Goal: Information Seeking & Learning: Check status

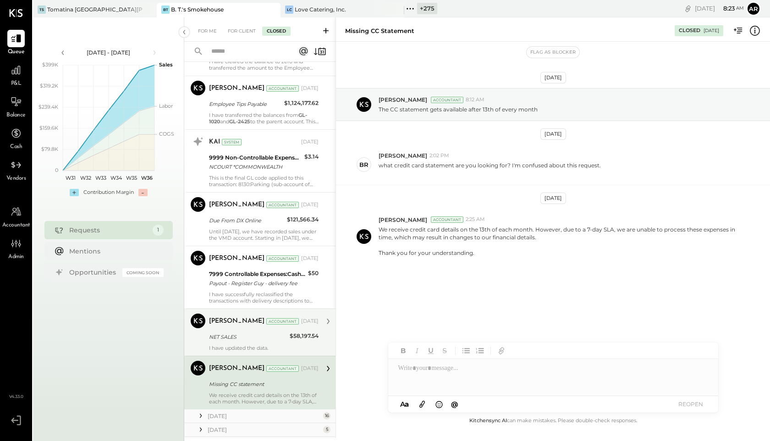
scroll to position [2816, 0]
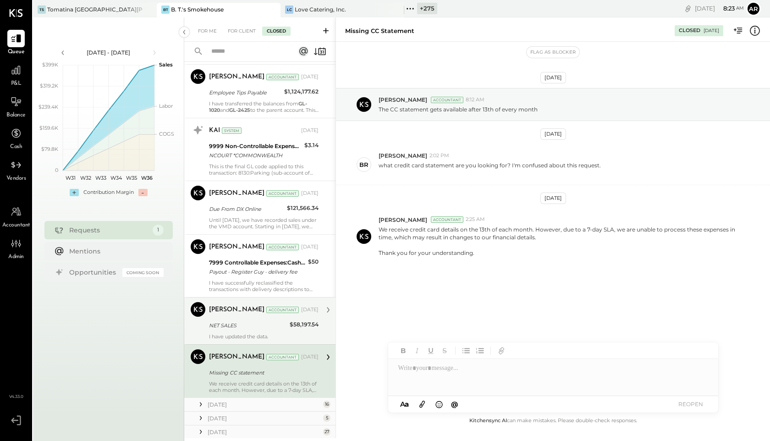
click at [225, 321] on div "NET SALES" at bounding box center [248, 325] width 78 height 9
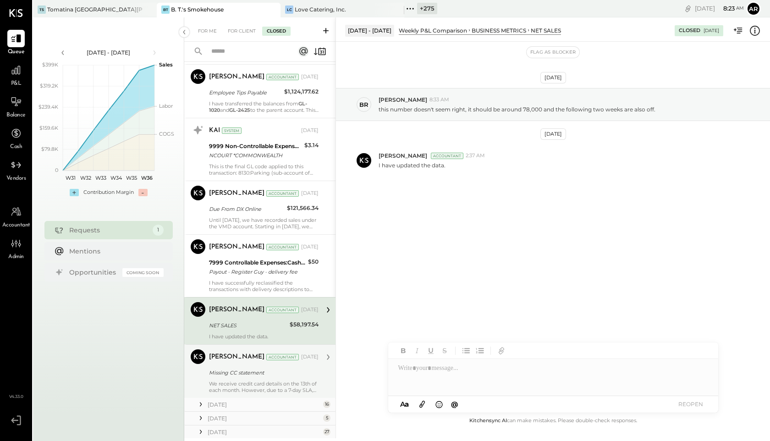
click at [229, 353] on div "[PERSON_NAME]" at bounding box center [236, 356] width 55 height 9
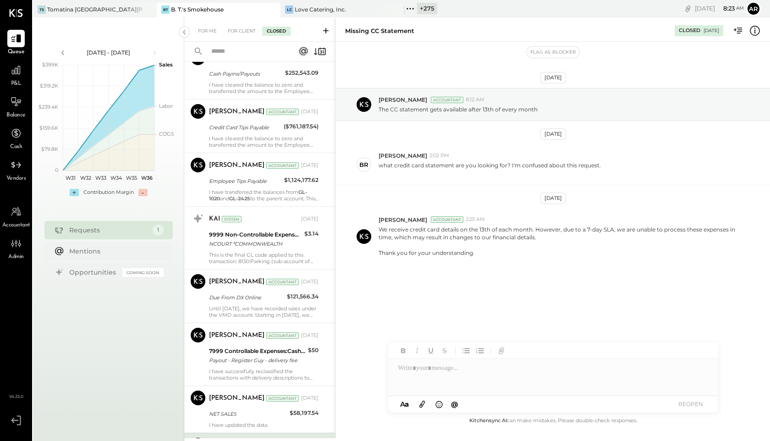
scroll to position [2912, 0]
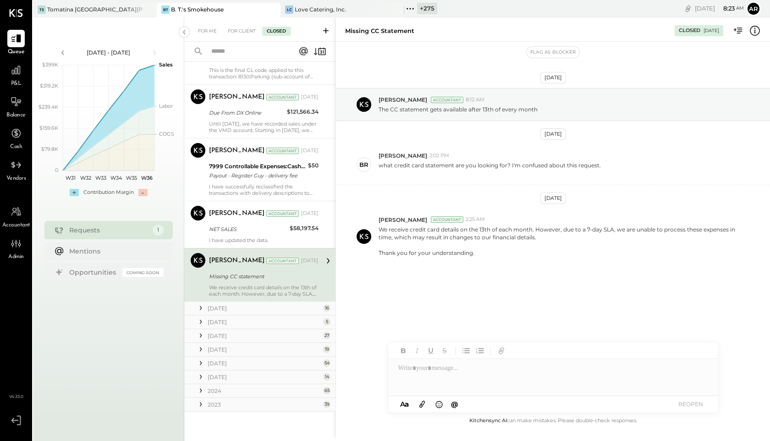
click at [198, 307] on icon at bounding box center [200, 307] width 9 height 9
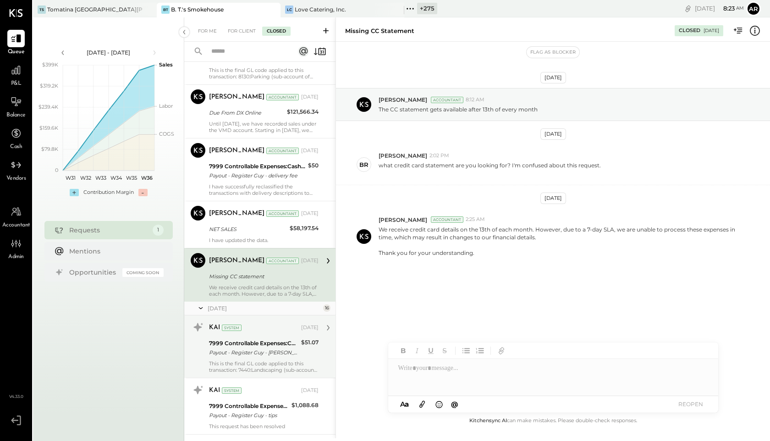
click at [240, 351] on div "Payout - Register Guy - [PERSON_NAME]" at bounding box center [253, 352] width 89 height 9
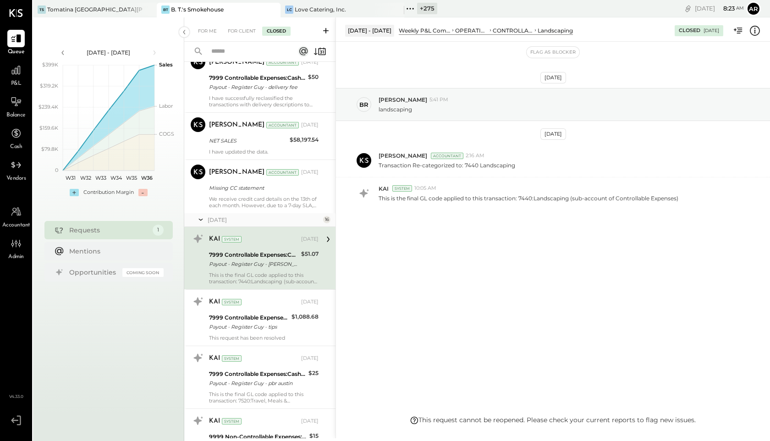
scroll to position [3002, 0]
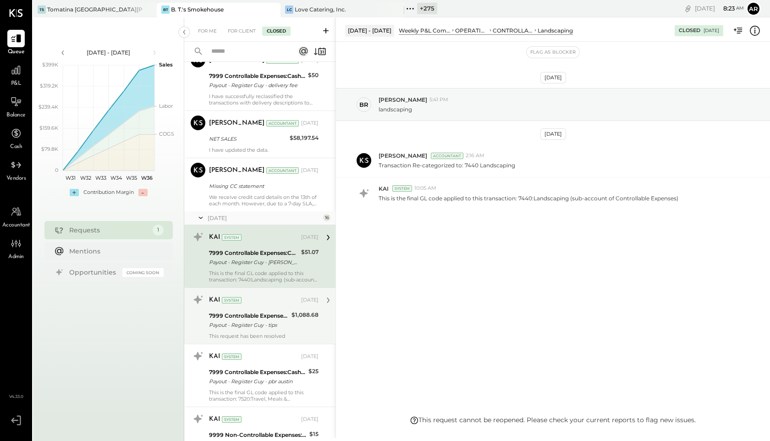
click at [231, 299] on div "System" at bounding box center [232, 300] width 20 height 6
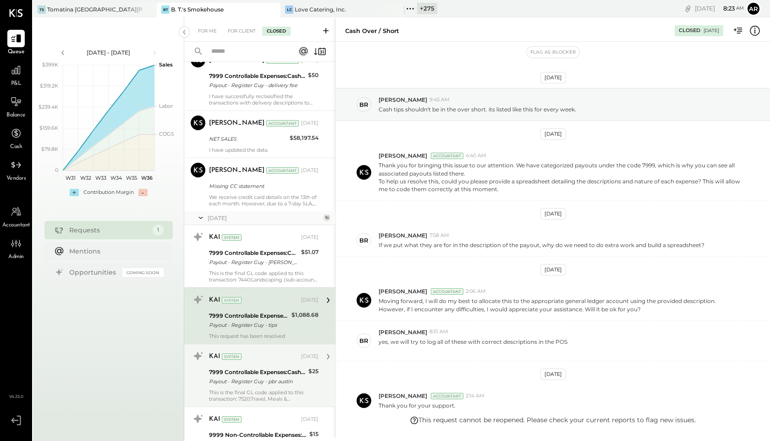
scroll to position [103, 0]
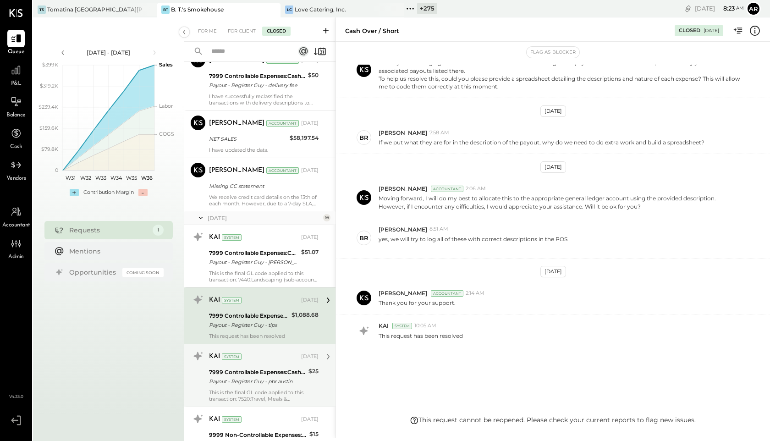
click at [241, 373] on div "7999 Controllable Expenses:Cash Over / Short" at bounding box center [257, 371] width 97 height 9
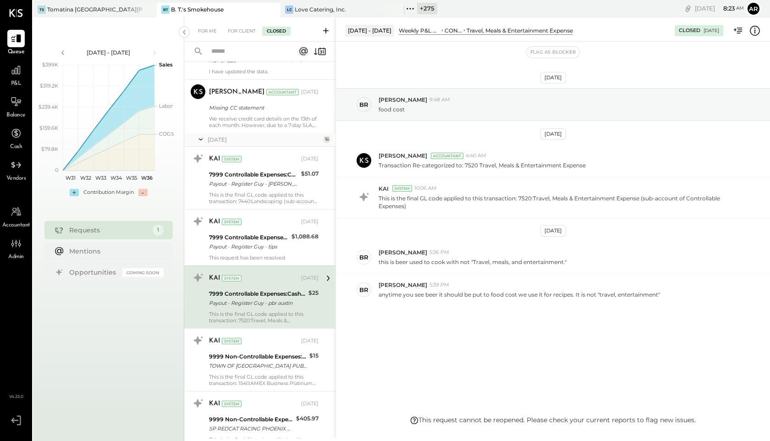
scroll to position [3083, 0]
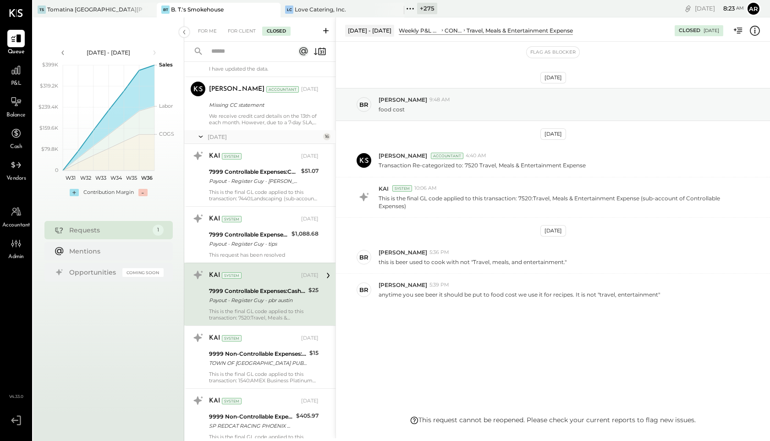
click at [241, 366] on div "TOWN OF [GEOGRAPHIC_DATA] PUBLMILFORD MA XXXX2005" at bounding box center [258, 362] width 98 height 9
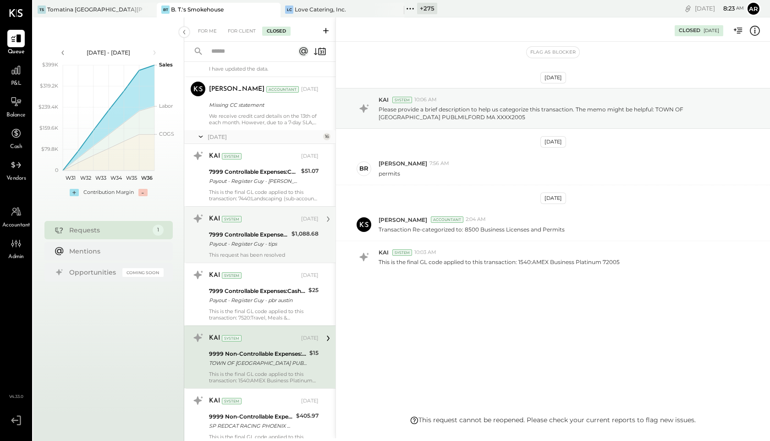
click at [235, 242] on div "Payout - Register Guy - tips" at bounding box center [249, 243] width 80 height 9
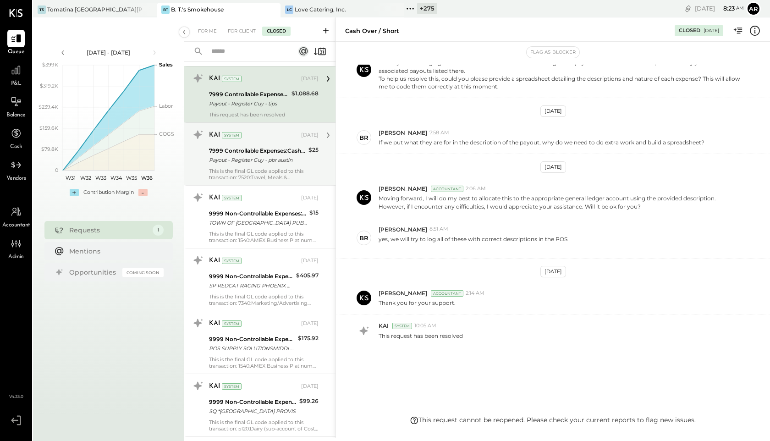
scroll to position [3229, 0]
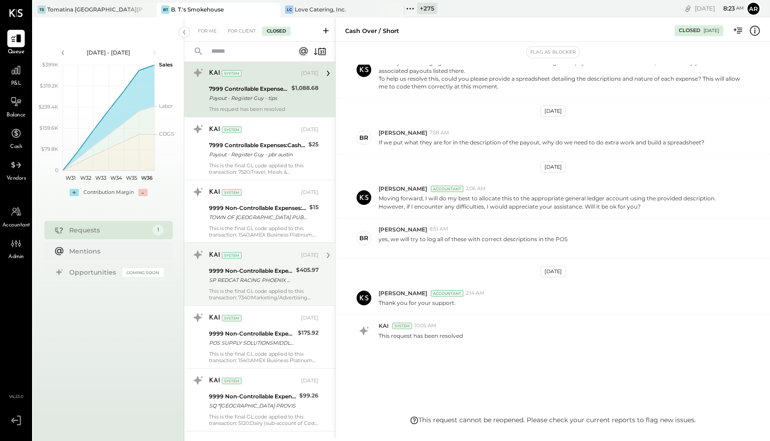
click at [246, 284] on div "9999 Non-Controllable Expenses:To Be Classified P&L SP REDCAT RACING PHOENIX AZ…" at bounding box center [251, 275] width 84 height 20
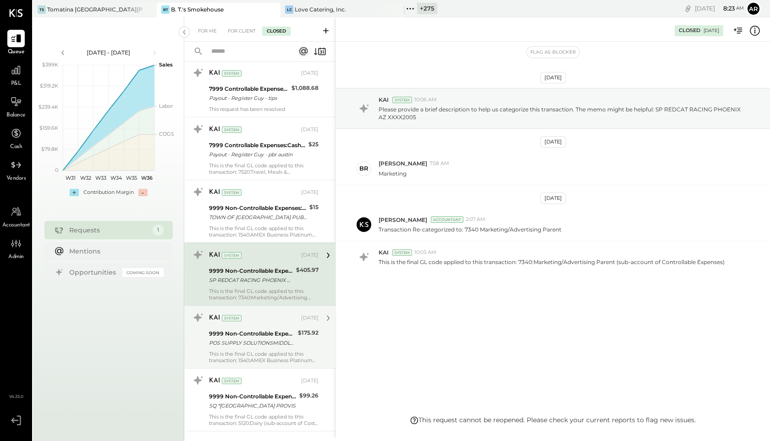
click at [246, 334] on div "9999 Non-Controllable Expenses:To Be Classified P&L" at bounding box center [252, 333] width 86 height 9
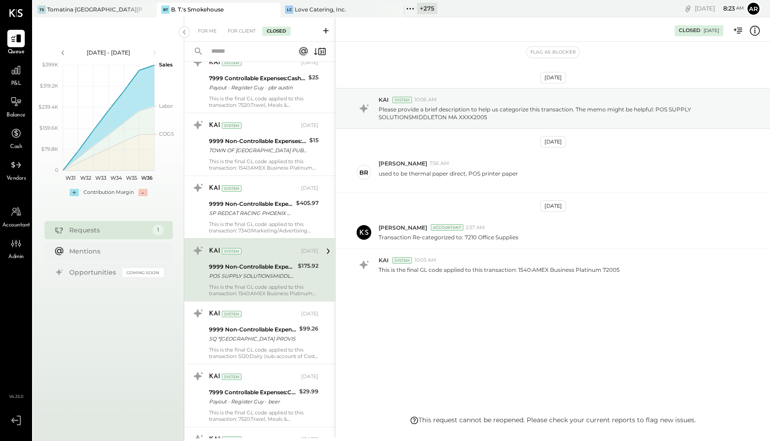
scroll to position [3340, 0]
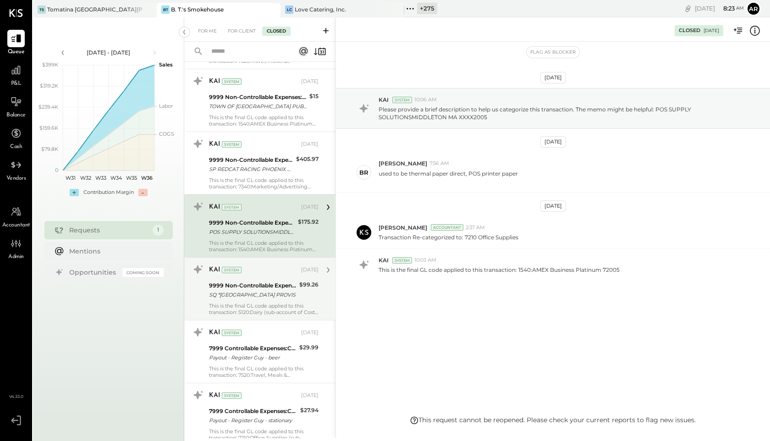
click at [238, 288] on div "9999 Non-Controllable Expenses:To Be Classified P&L" at bounding box center [253, 285] width 88 height 9
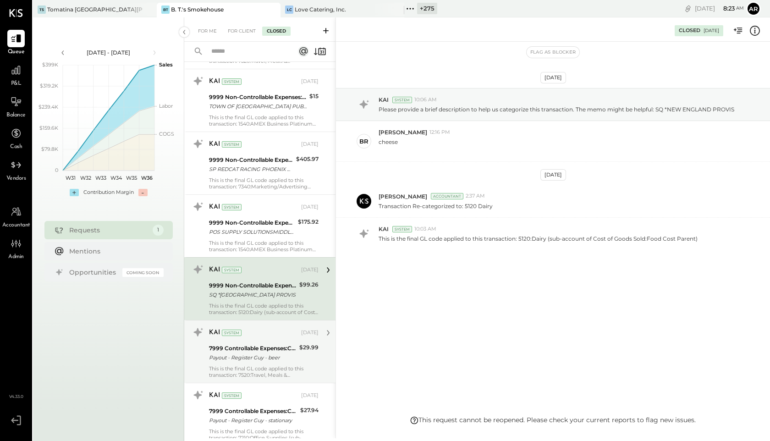
click at [243, 344] on div "7999 Controllable Expenses:Cash Over / Short" at bounding box center [253, 348] width 88 height 9
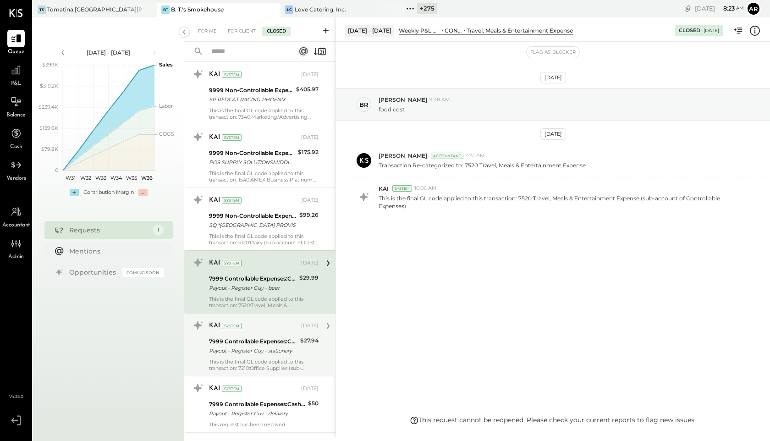
scroll to position [3415, 0]
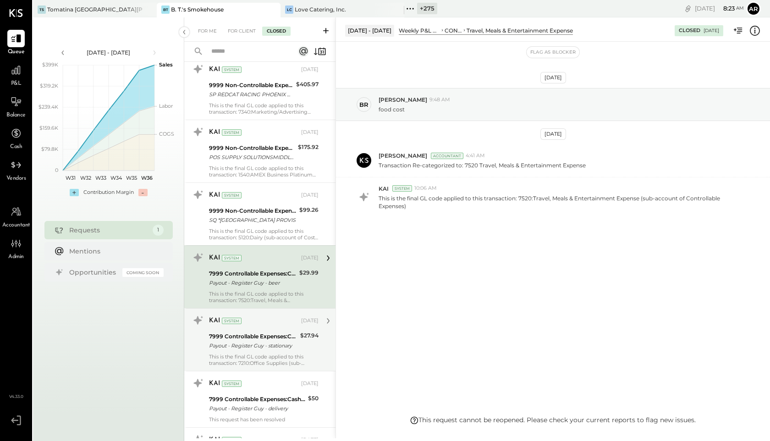
click at [243, 334] on div "7999 Controllable Expenses:Cash Over / Short" at bounding box center [253, 336] width 88 height 9
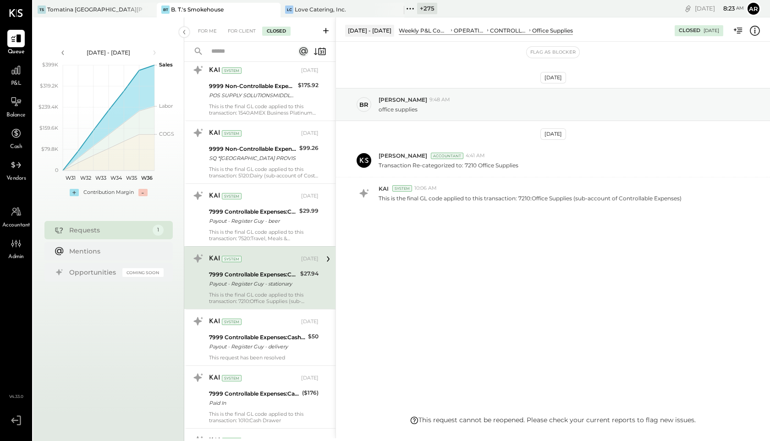
scroll to position [3498, 0]
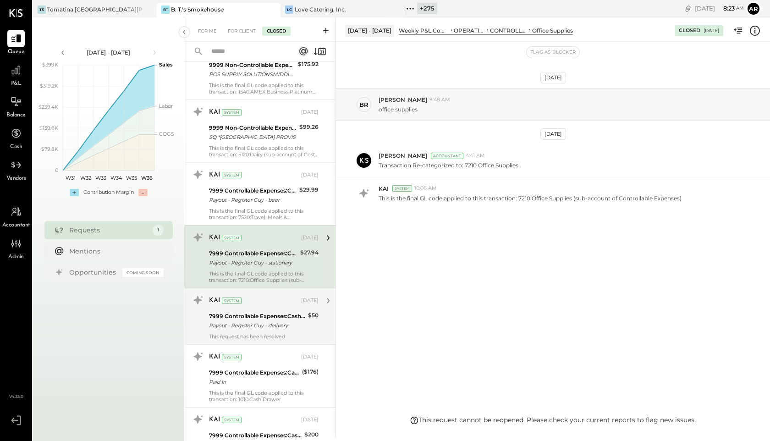
click at [250, 322] on div "Payout - Register Guy - delivery" at bounding box center [257, 325] width 96 height 9
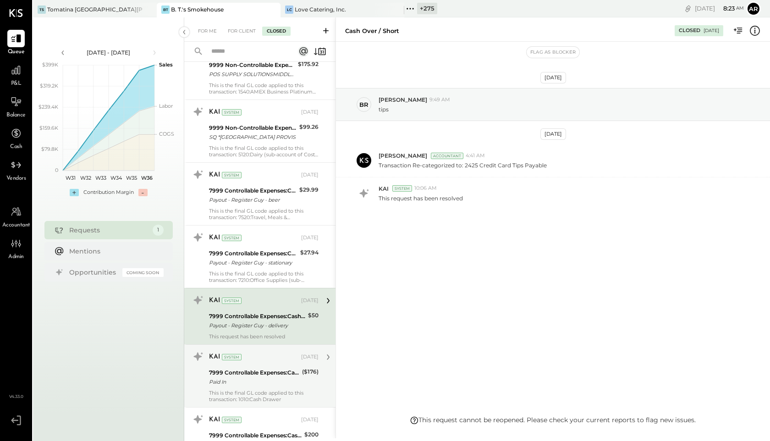
click at [255, 375] on div "7999 Controllable Expenses:Cash Over / Short" at bounding box center [254, 372] width 90 height 9
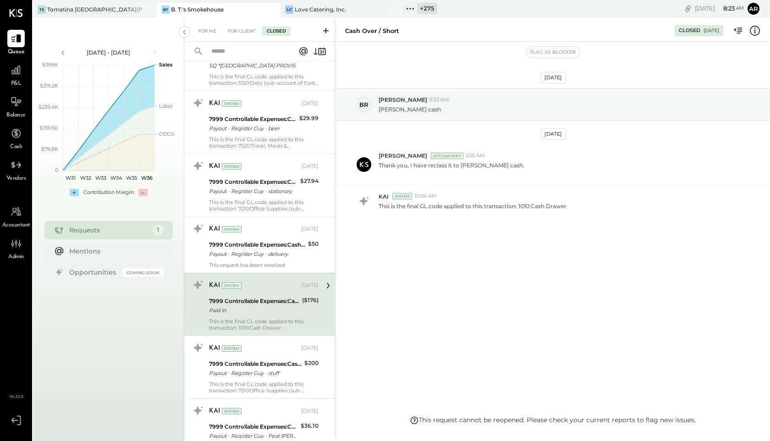
scroll to position [3605, 0]
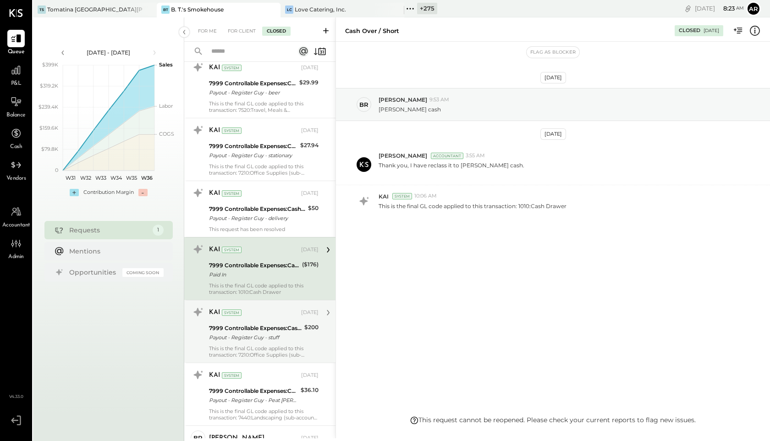
click at [253, 354] on div "This is the final GL code applied to this transaction: 7210:Office Supplies (su…" at bounding box center [263, 351] width 109 height 13
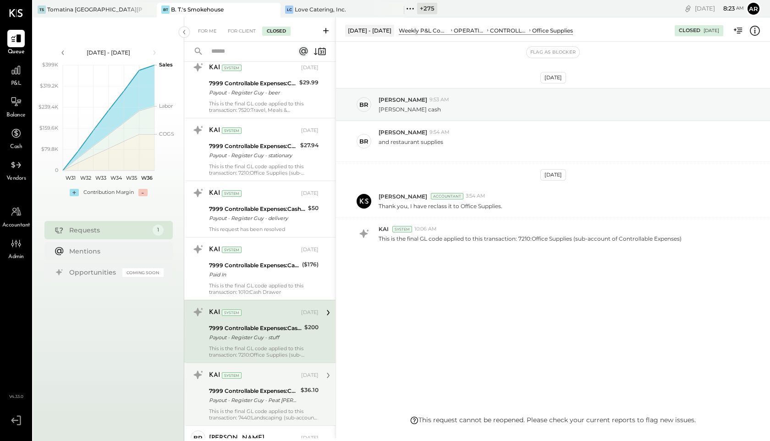
click at [254, 383] on div "KAI System [DATE]" at bounding box center [263, 375] width 109 height 16
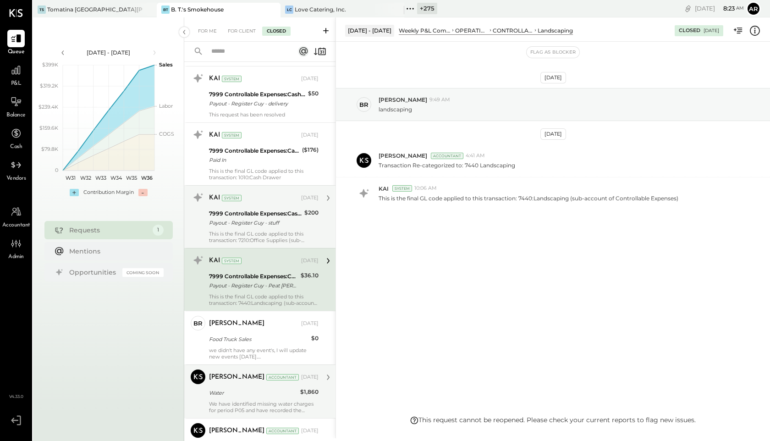
scroll to position [3723, 0]
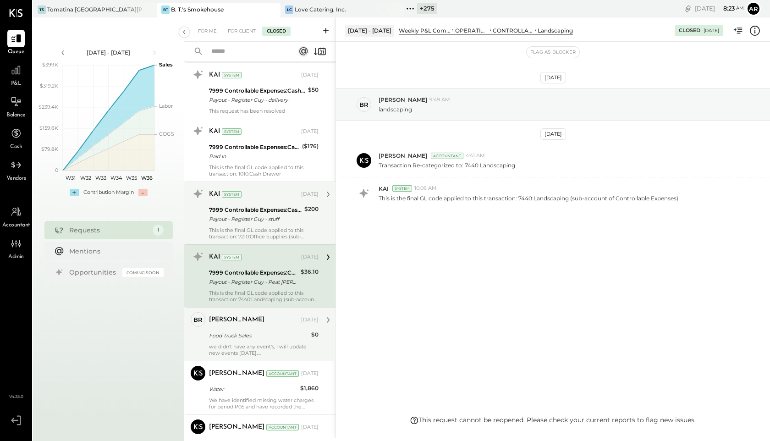
click at [246, 332] on div "Food Truck Sales" at bounding box center [258, 335] width 99 height 9
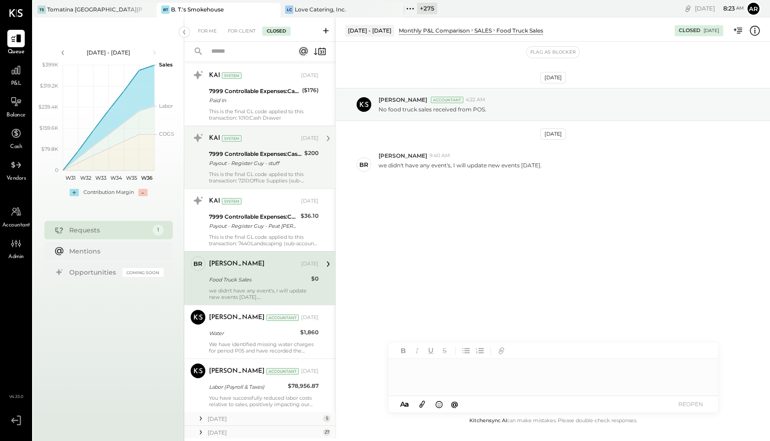
scroll to position [3823, 0]
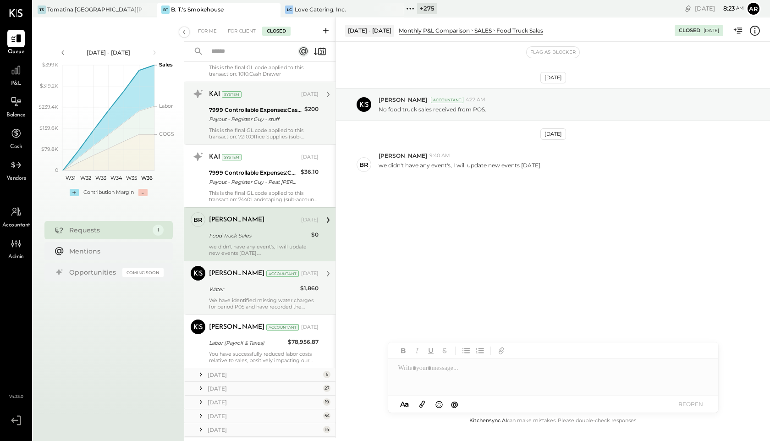
click at [243, 298] on div "We have identified missing water charges for period P05 and have recorded the n…" at bounding box center [263, 303] width 109 height 13
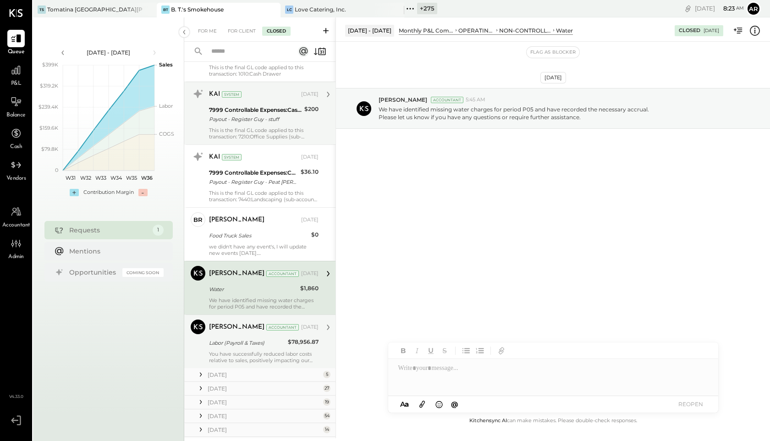
click at [246, 346] on div "Labor (Payroll & Taxes)" at bounding box center [247, 342] width 76 height 9
